Goal: Information Seeking & Learning: Learn about a topic

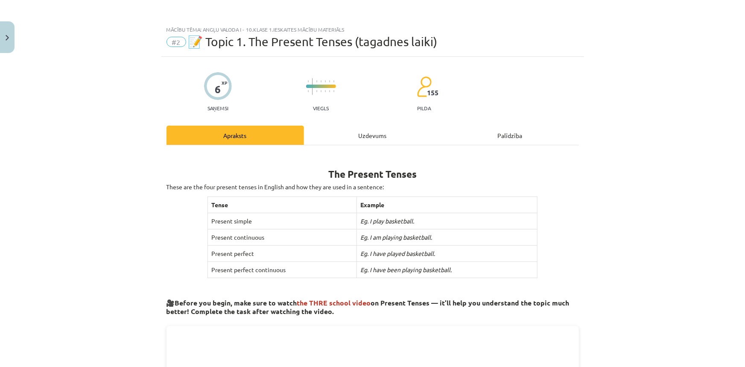
scroll to position [497, 0]
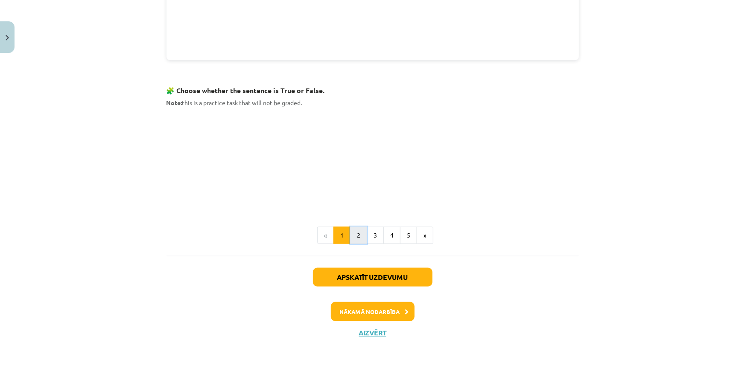
click at [357, 235] on button "2" at bounding box center [358, 235] width 17 height 17
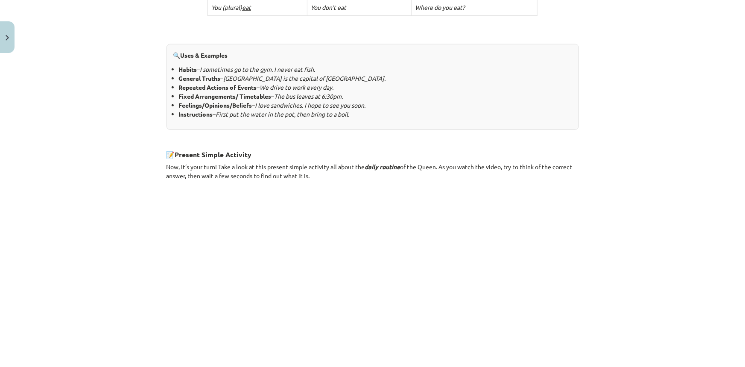
scroll to position [295, 0]
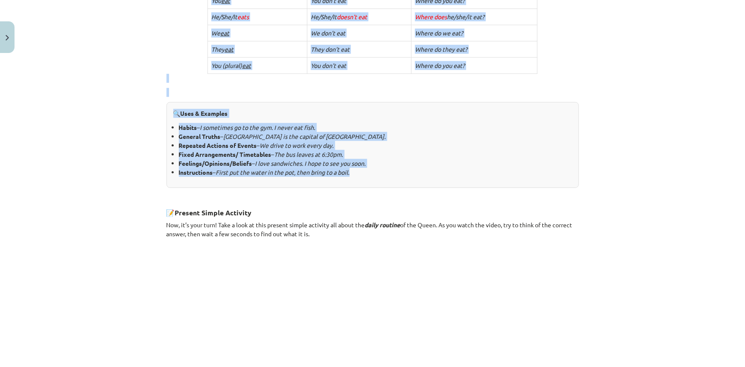
drag, startPoint x: 158, startPoint y: 166, endPoint x: 372, endPoint y: 174, distance: 214.5
click at [372, 174] on div "Mācību tēma: Angļu valoda i - 10.[PERSON_NAME] 1.ieskaites mācību materiāls #2 …" at bounding box center [372, 183] width 745 height 367
copy div "2. Loremip Dolors Ame consect adipis el seddoei tem incid utlab Etdolor magnaal…"
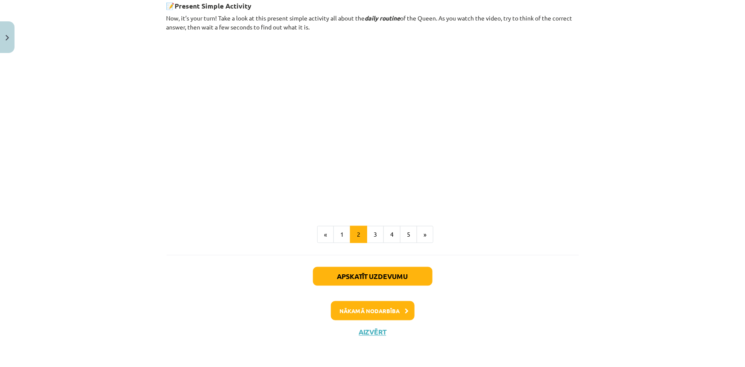
click at [561, 231] on ul "« 1 2 3 4 5 »" at bounding box center [372, 234] width 412 height 17
click at [372, 234] on button "3" at bounding box center [375, 234] width 17 height 17
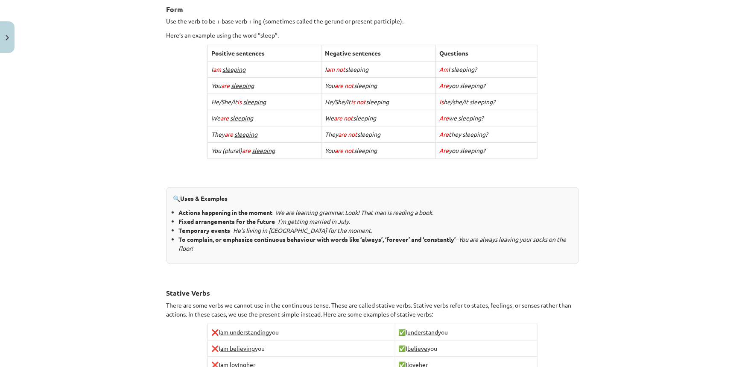
scroll to position [398, 0]
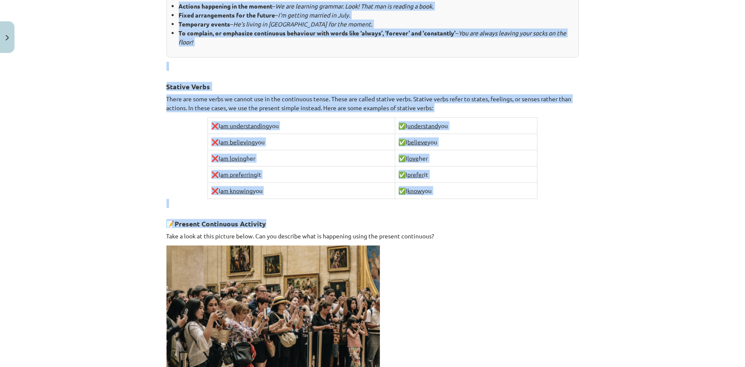
drag, startPoint x: 163, startPoint y: 162, endPoint x: 463, endPoint y: 207, distance: 302.7
click at [463, 207] on div "2. Present Continuous Now you can use the present simple, it is time to look at…" at bounding box center [372, 65] width 412 height 621
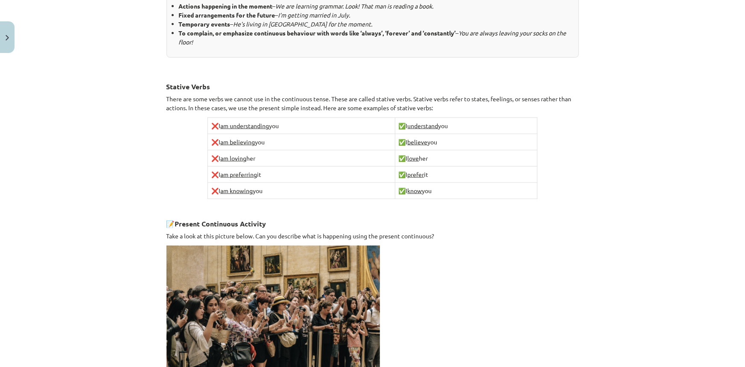
click at [461, 234] on p "Take a look at this picture below. Can you describe what is happening using the…" at bounding box center [372, 235] width 412 height 9
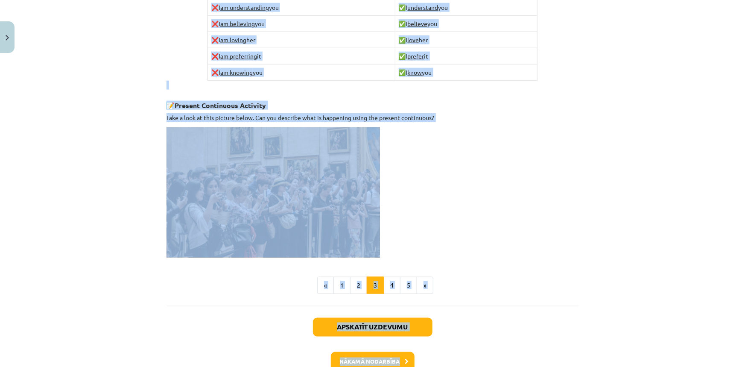
scroll to position [520, 0]
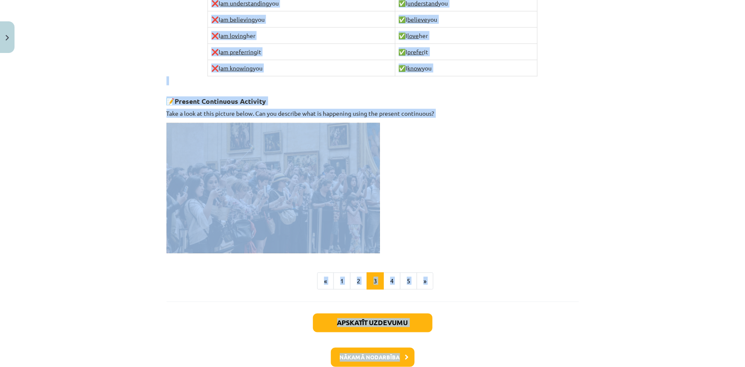
drag, startPoint x: 163, startPoint y: 166, endPoint x: 433, endPoint y: 112, distance: 275.7
copy div "1. Loremip Dolorsitam Con adi eli sed doe tempori utlabo, et do magn al enim ad…"
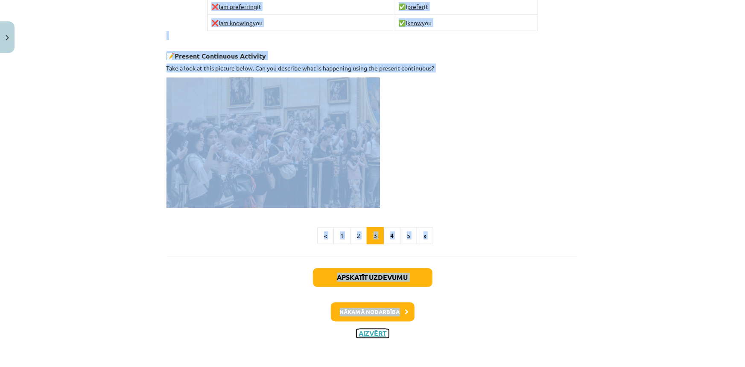
click at [369, 330] on button "Aizvērt" at bounding box center [372, 333] width 32 height 9
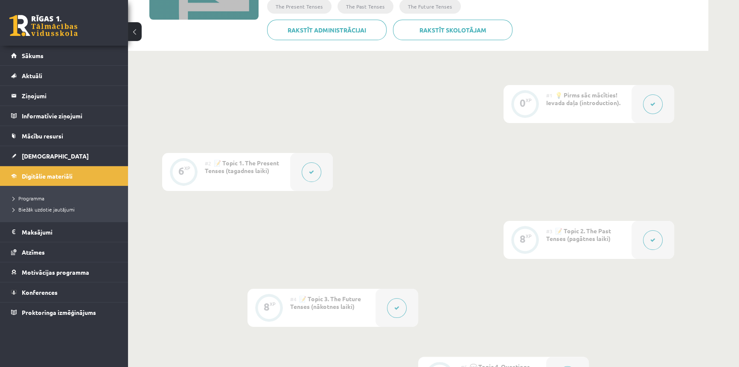
click at [394, 303] on button at bounding box center [397, 308] width 20 height 20
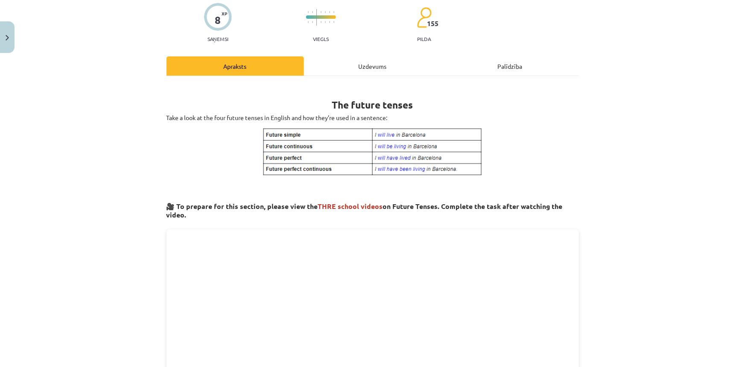
scroll to position [0, 0]
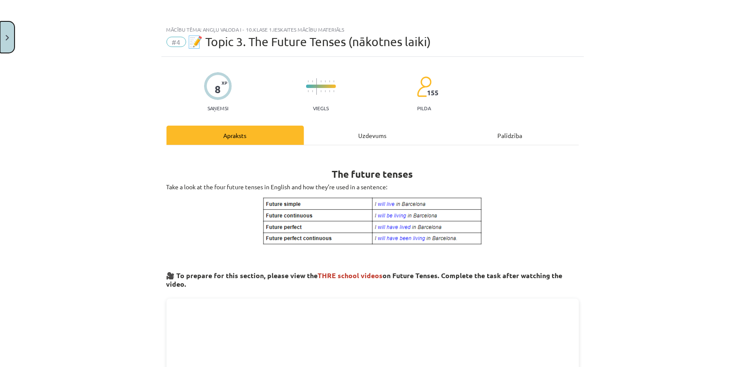
click at [8, 26] on button "Close" at bounding box center [7, 37] width 15 height 32
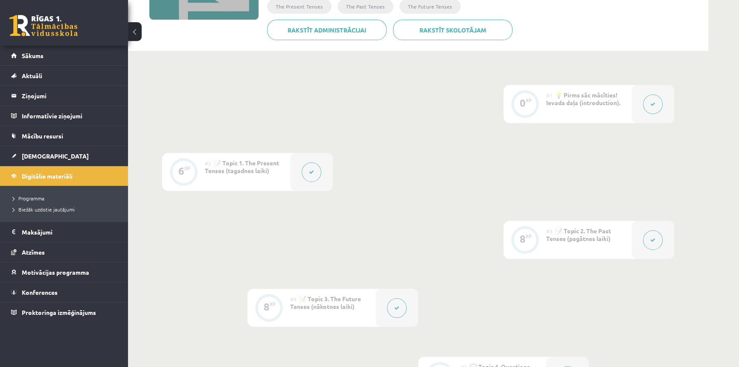
click at [309, 171] on icon at bounding box center [311, 171] width 5 height 5
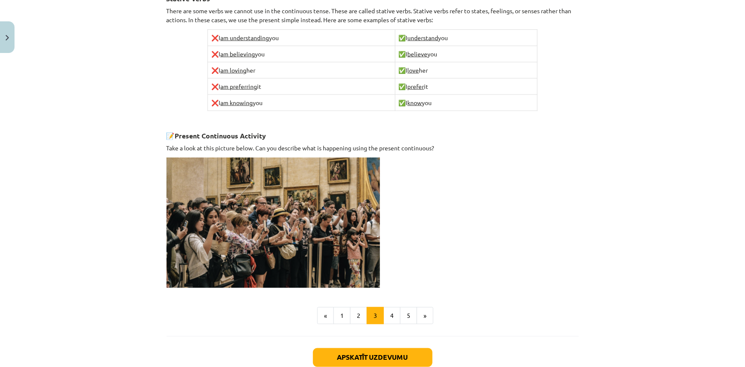
scroll to position [566, 0]
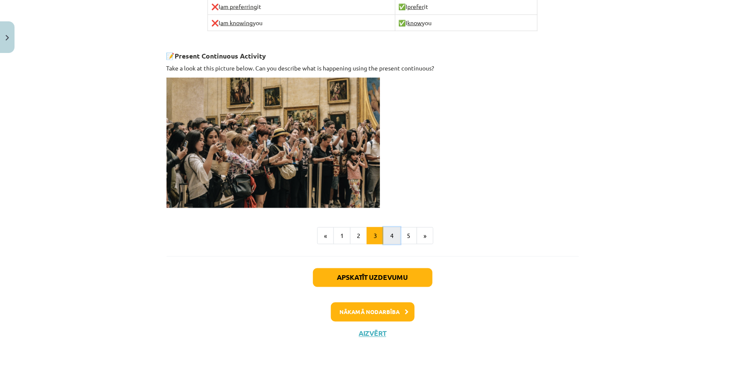
click at [386, 234] on button "4" at bounding box center [391, 235] width 17 height 17
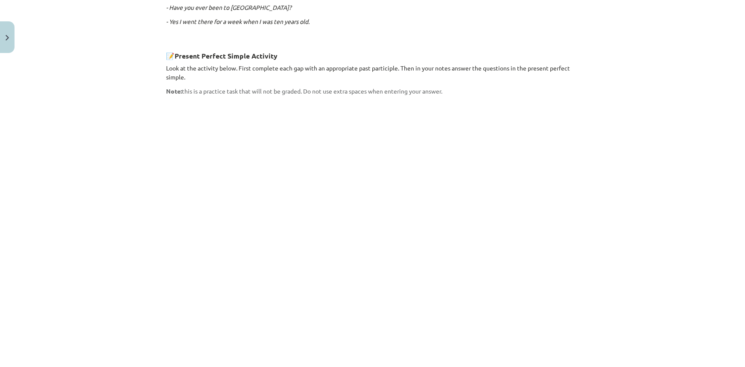
scroll to position [731, 0]
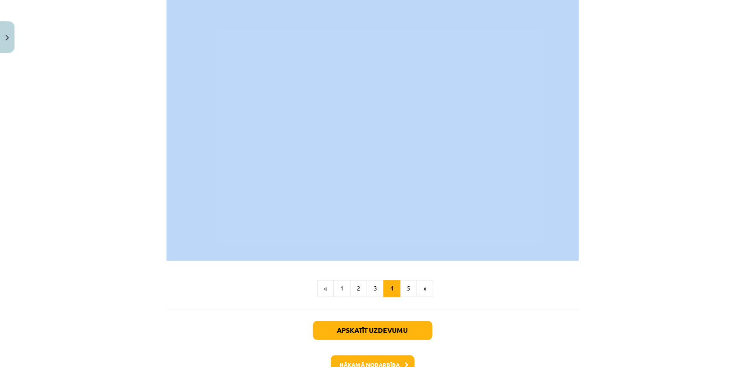
drag, startPoint x: 162, startPoint y: 169, endPoint x: 409, endPoint y: 201, distance: 249.2
click at [123, 102] on div "Mācību tēma: Angļu valoda i - 10.[PERSON_NAME] 1.ieskaites mācību materiāls #2 …" at bounding box center [372, 183] width 745 height 367
click at [92, 80] on div "Mācību tēma: Angļu valoda i - 10.[PERSON_NAME] 1.ieskaites mācību materiāls #2 …" at bounding box center [372, 183] width 745 height 367
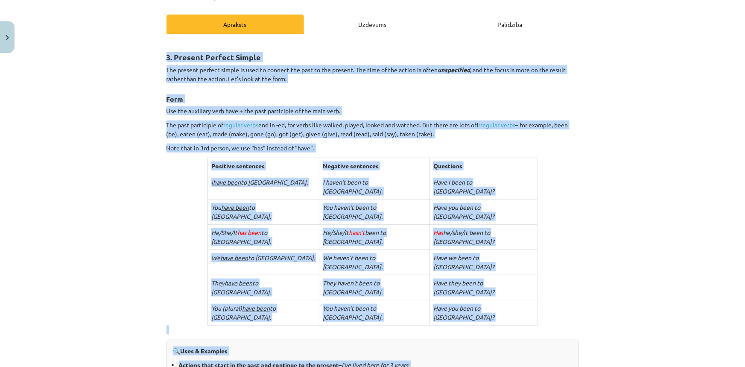
scroll to position [110, 0]
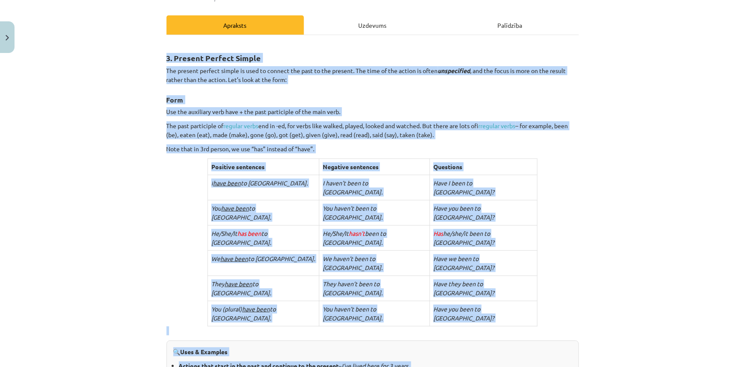
copy div "5. Loremip Dolorsi Ametco Adi elitsed doeiusm tempor in utla et dolorem ali eni…"
